Goal: Information Seeking & Learning: Compare options

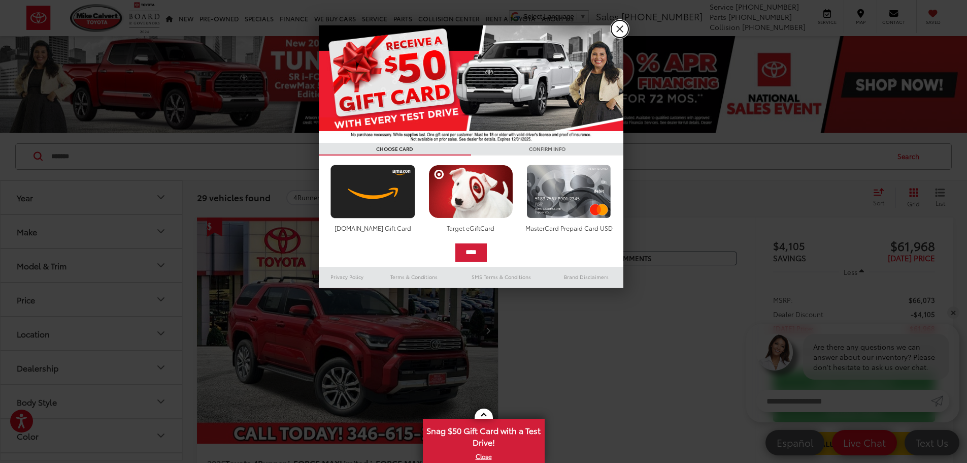
click at [620, 30] on link "X" at bounding box center [619, 28] width 17 height 17
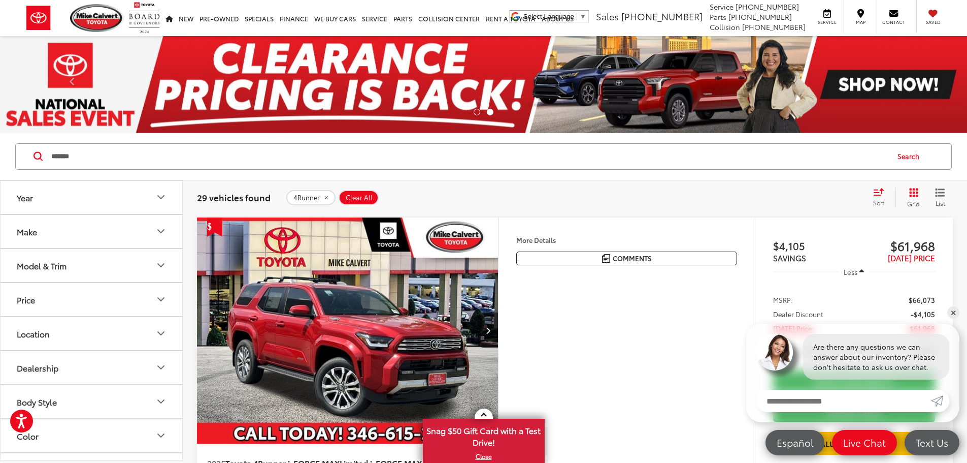
click at [296, 195] on span "4Runner" at bounding box center [306, 197] width 26 height 8
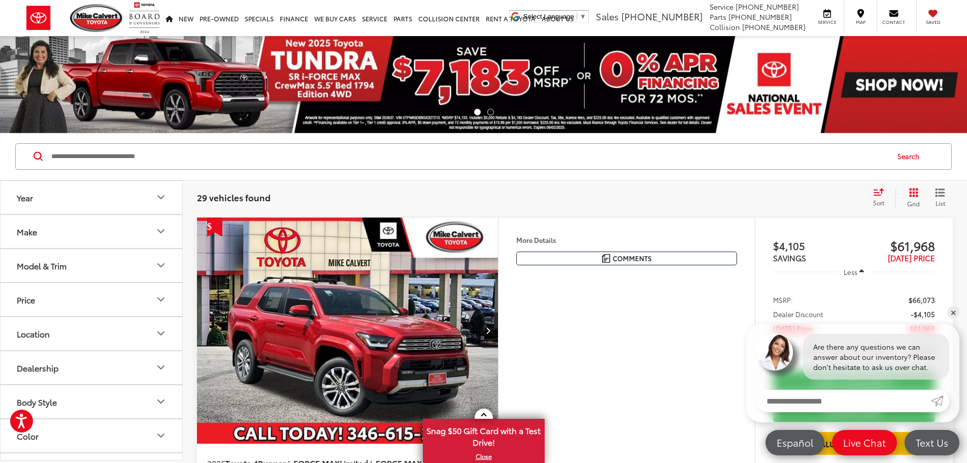
click at [76, 195] on button "Year" at bounding box center [92, 197] width 183 height 33
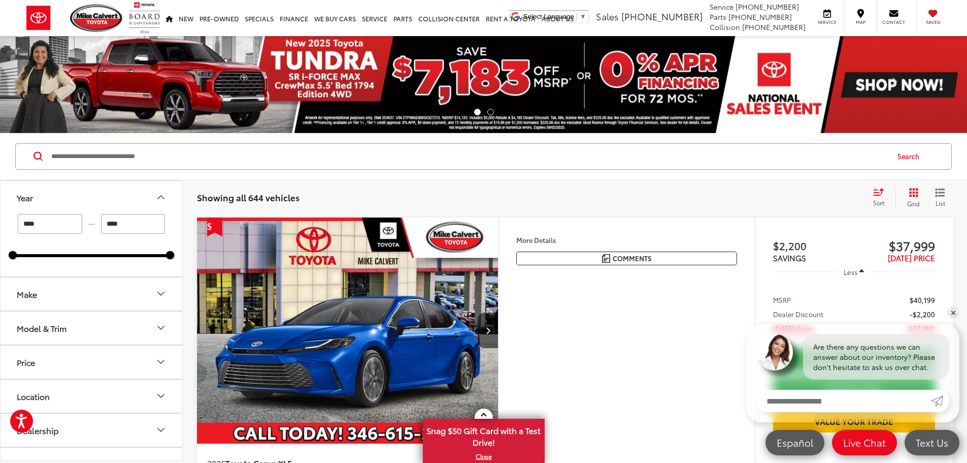
click at [98, 296] on button "Make" at bounding box center [92, 293] width 183 height 33
click at [49, 331] on img at bounding box center [45, 329] width 28 height 24
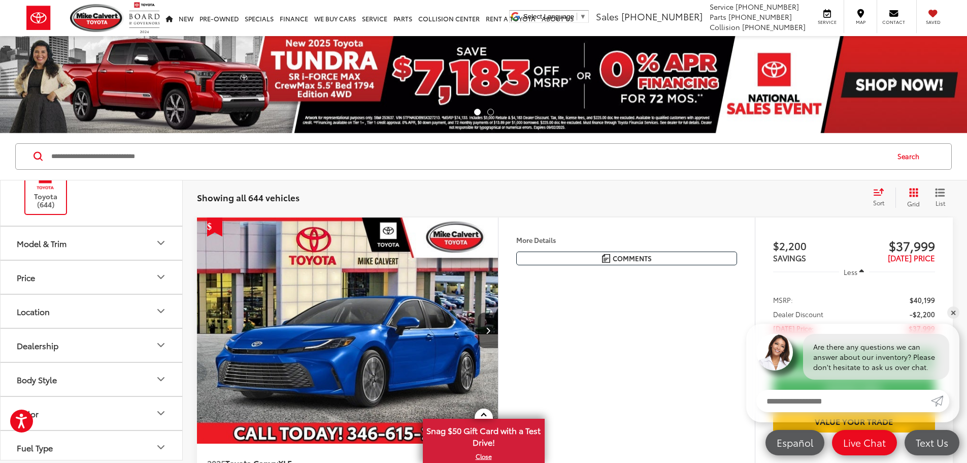
scroll to position [152, 0]
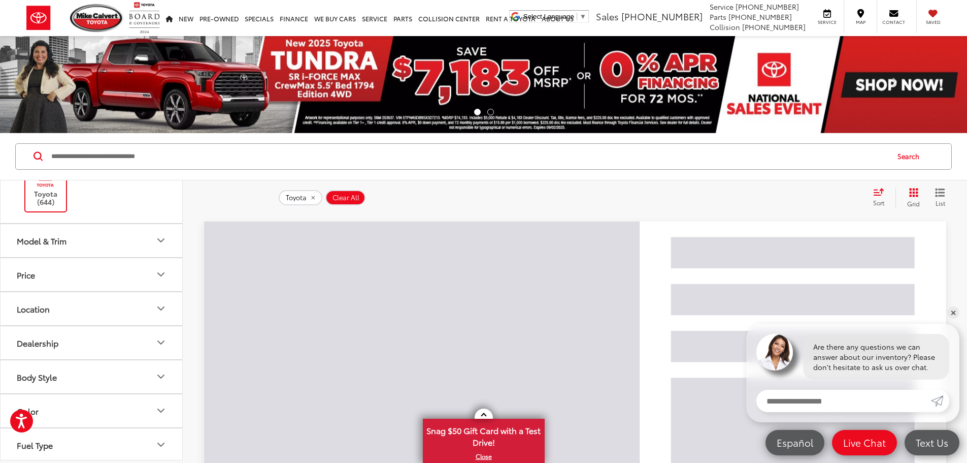
click at [110, 239] on button "Model & Trim" at bounding box center [92, 240] width 183 height 33
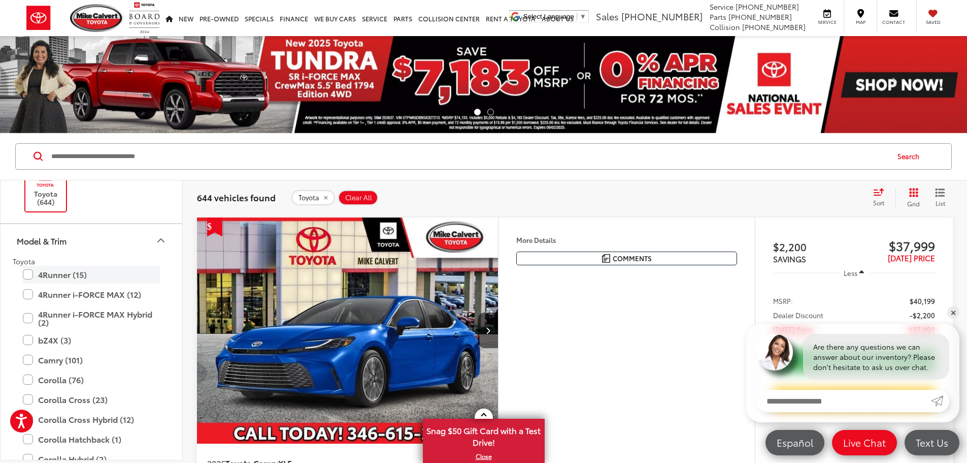
click at [53, 271] on label "4Runner (15)" at bounding box center [91, 275] width 137 height 18
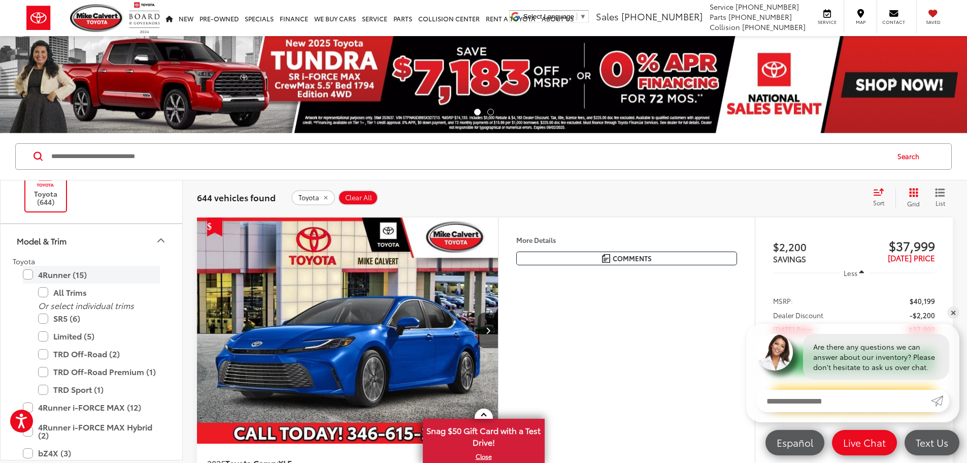
type input "****"
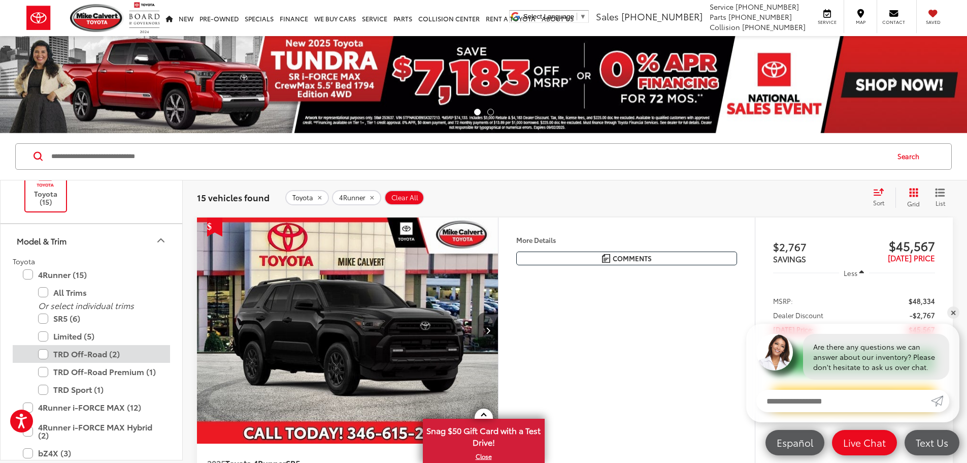
click at [40, 349] on label "TRD Off-Road (2)" at bounding box center [99, 354] width 122 height 18
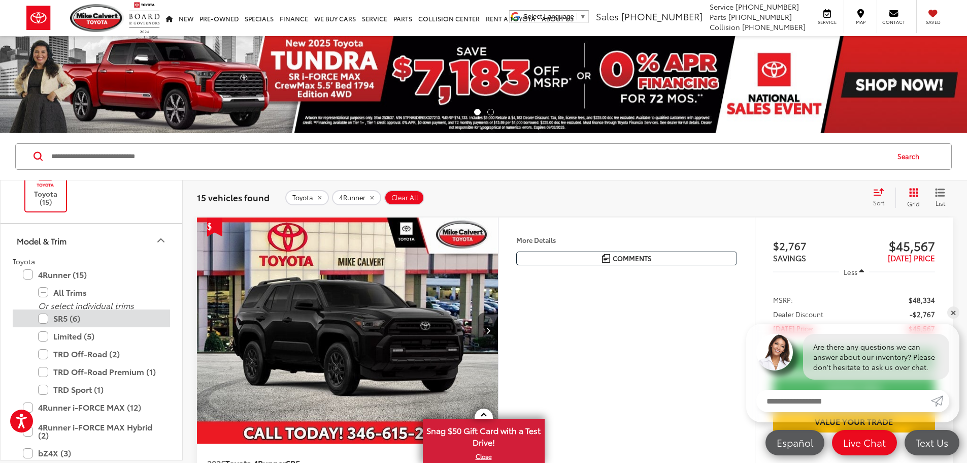
click at [43, 321] on label "SR5 (6)" at bounding box center [99, 318] width 122 height 18
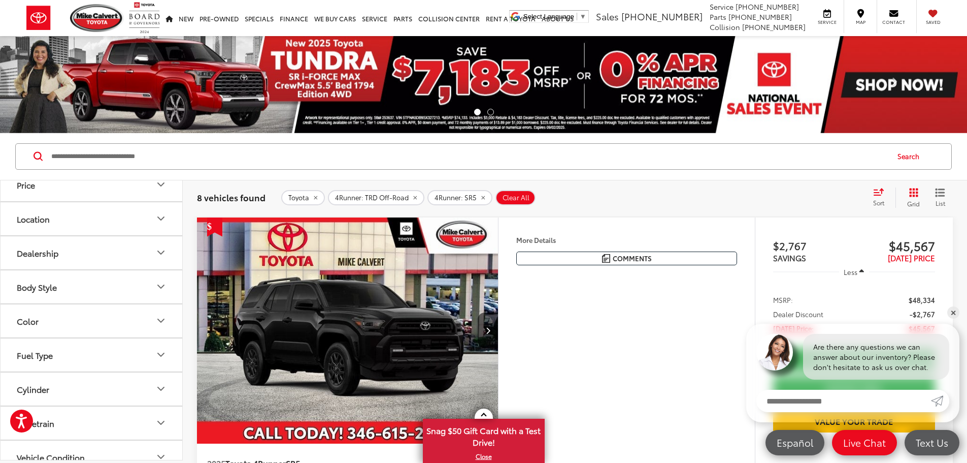
scroll to position [911, 0]
click at [90, 326] on button "Color" at bounding box center [92, 323] width 183 height 33
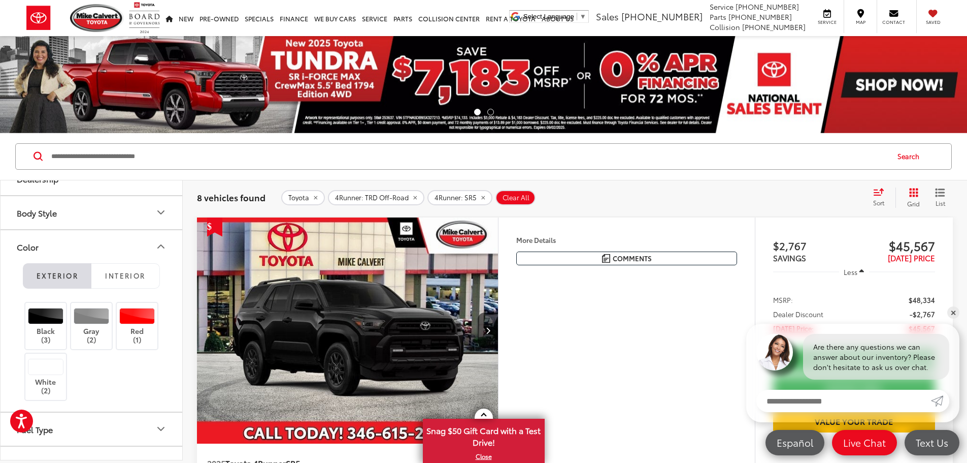
scroll to position [962, 0]
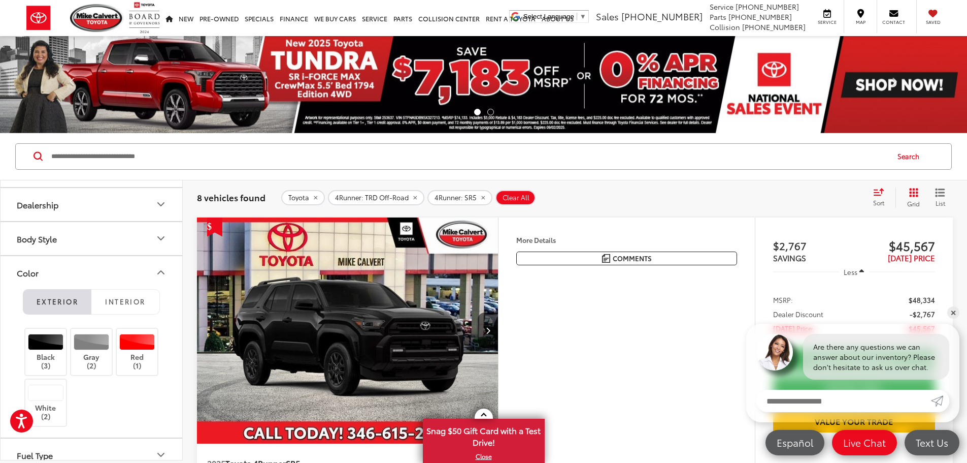
click at [61, 295] on li "Exterior" at bounding box center [57, 301] width 69 height 25
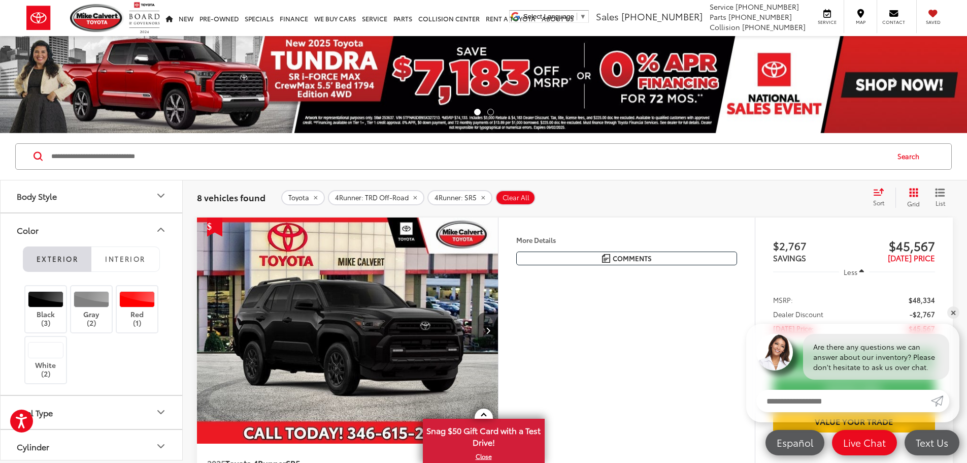
scroll to position [911, 0]
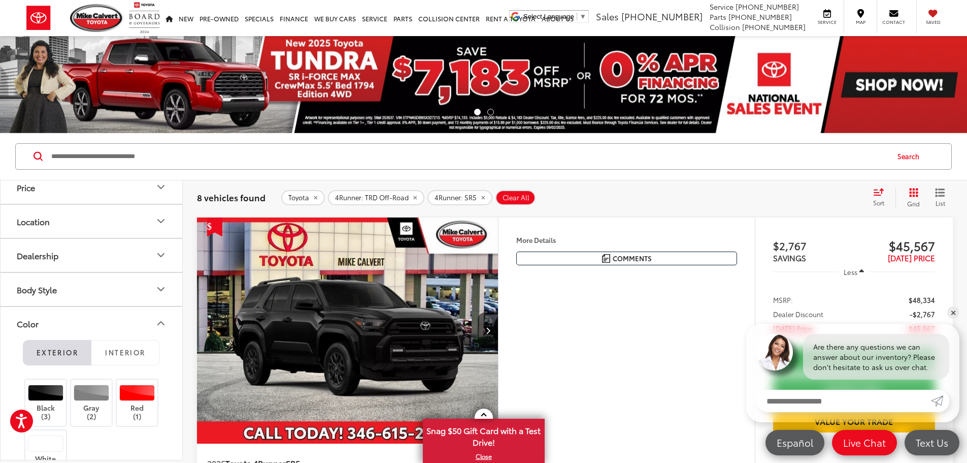
click at [111, 321] on button "Color" at bounding box center [92, 323] width 183 height 33
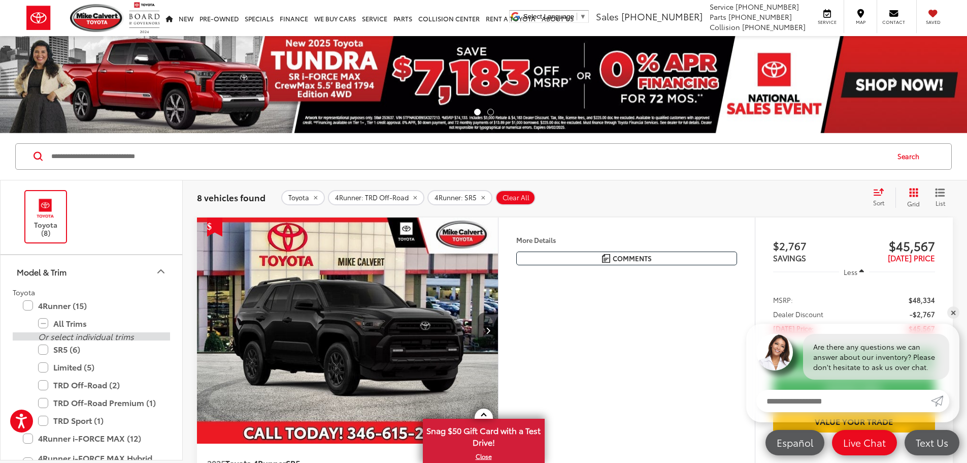
scroll to position [99, 0]
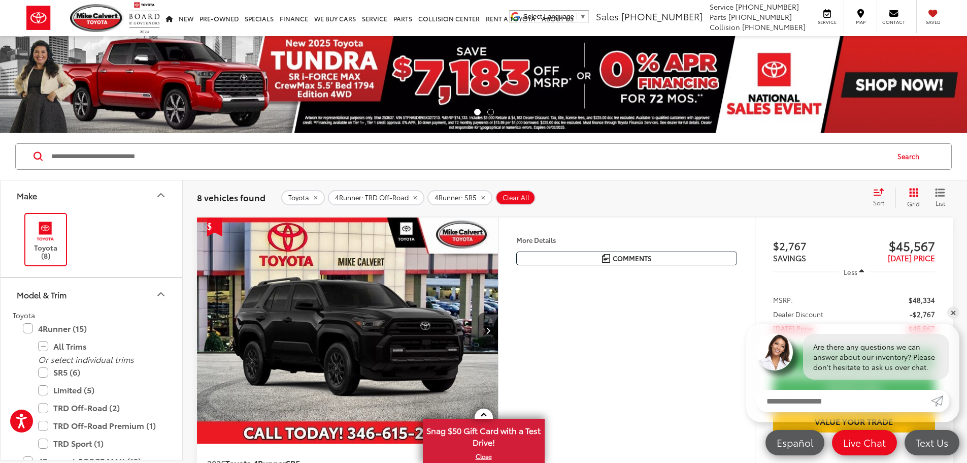
click at [156, 291] on icon "Model & Trim" at bounding box center [161, 294] width 12 height 12
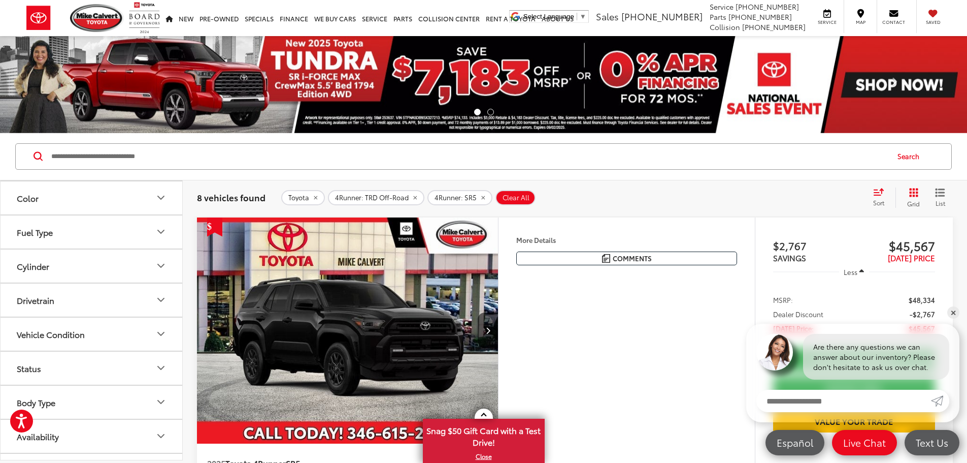
scroll to position [341, 0]
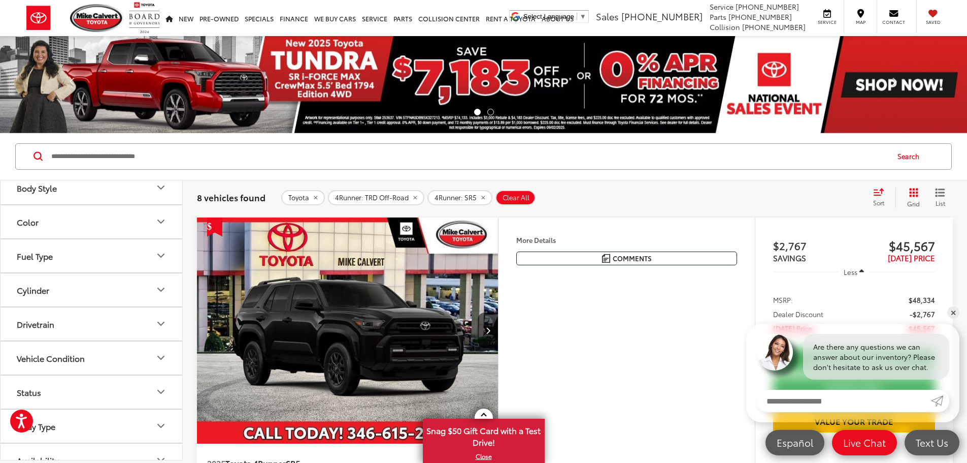
click at [159, 227] on icon "Color" at bounding box center [161, 221] width 12 height 12
